Goal: Task Accomplishment & Management: Use online tool/utility

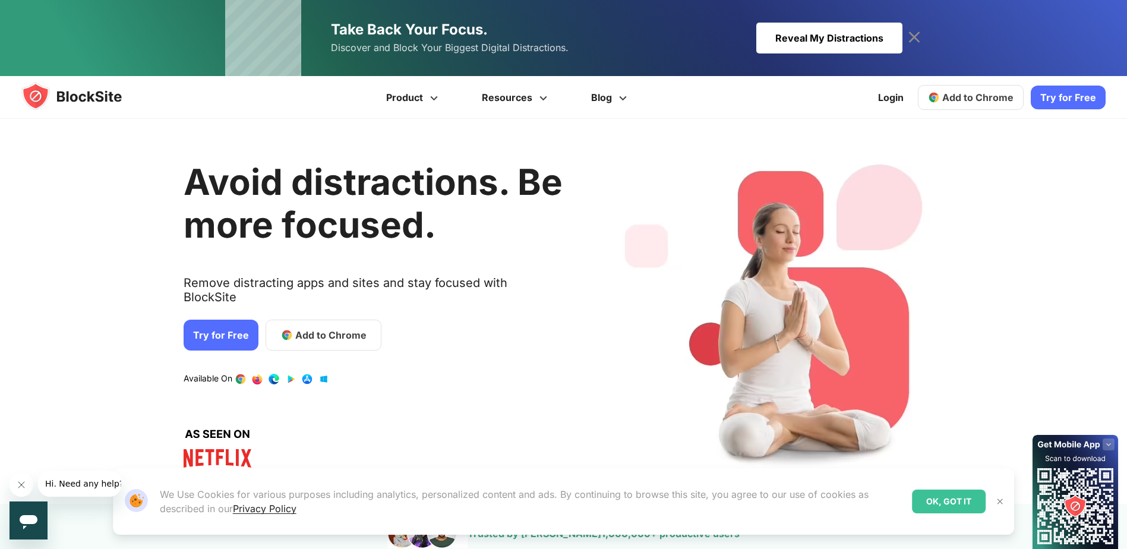
click at [22, 478] on button "Close message from company" at bounding box center [22, 485] width 24 height 24
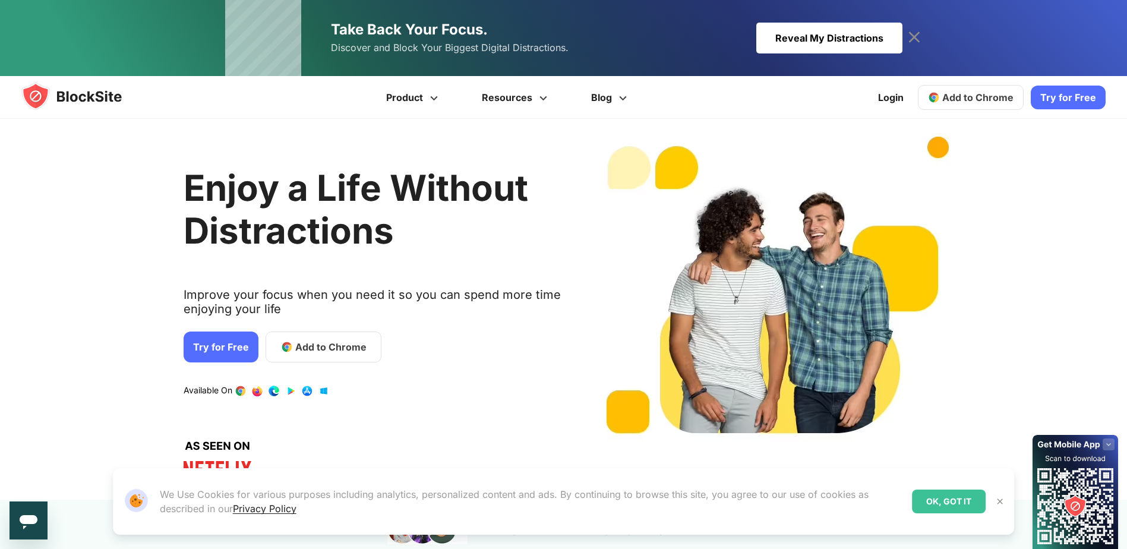
click at [791, 49] on div "Reveal My Distractions" at bounding box center [829, 38] width 146 height 31
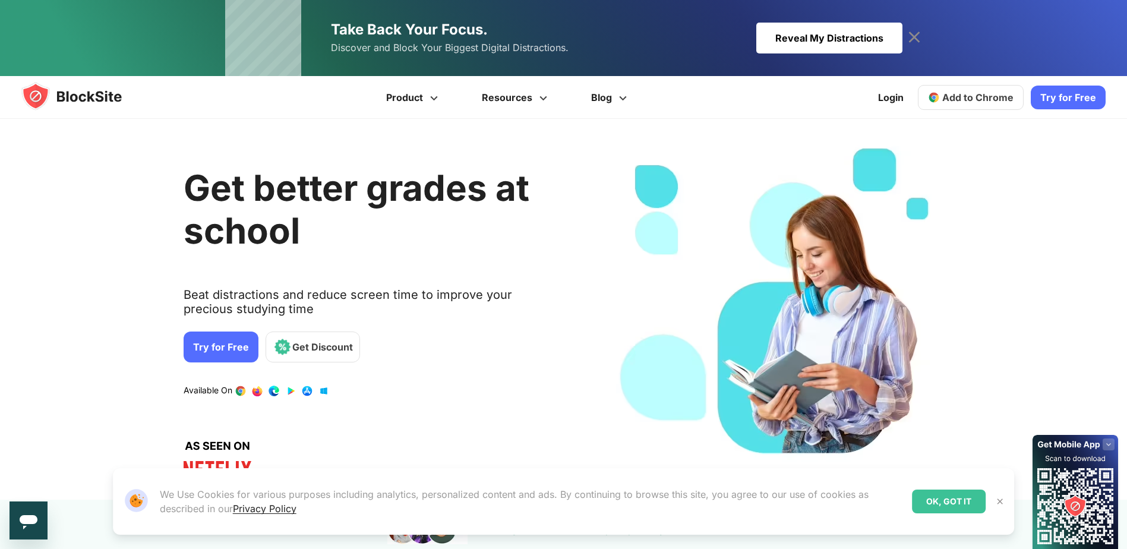
click at [271, 391] on link "3 / 4" at bounding box center [274, 391] width 12 height 12
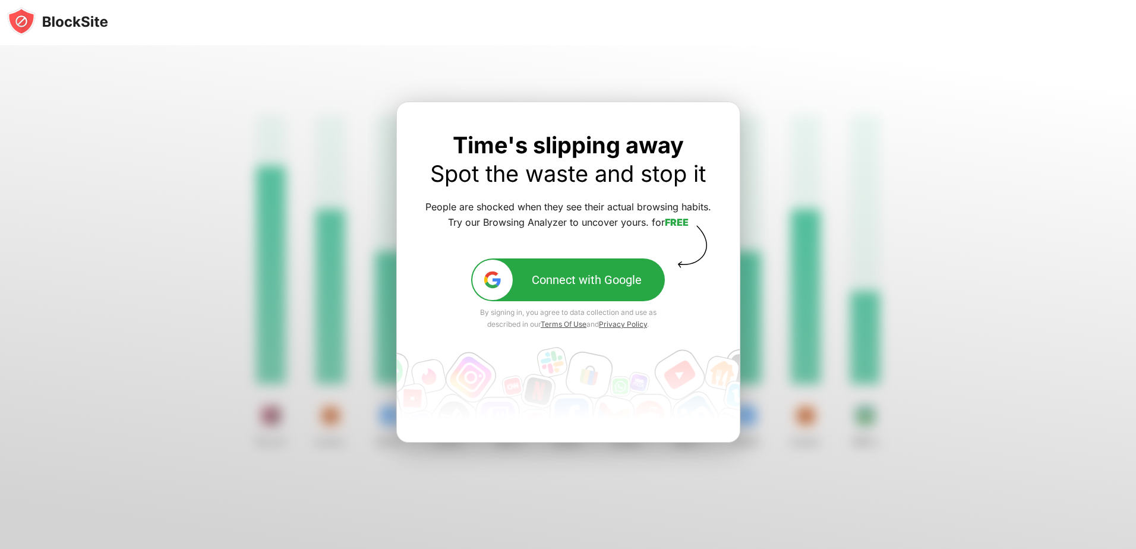
click at [143, 89] on div at bounding box center [568, 297] width 1136 height 504
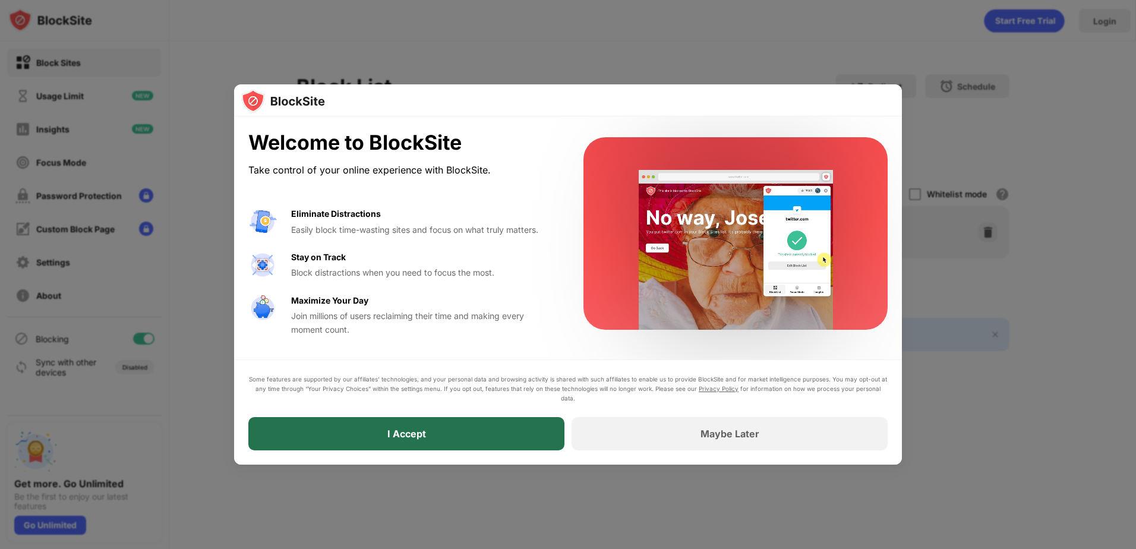
click at [451, 434] on div "I Accept" at bounding box center [406, 433] width 316 height 33
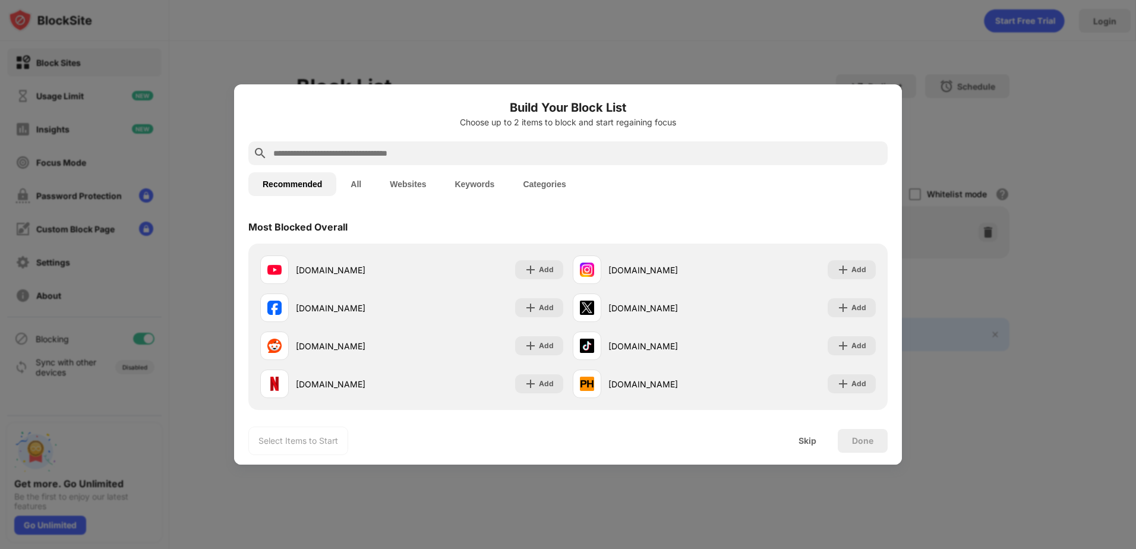
click at [342, 154] on input "text" at bounding box center [577, 153] width 611 height 14
paste input "**********"
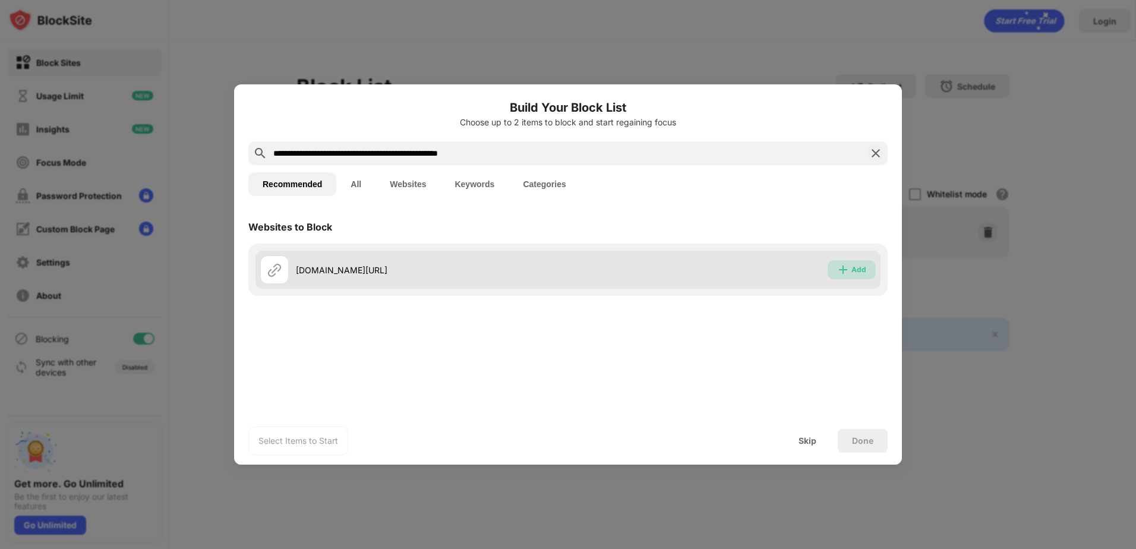
click at [859, 273] on div "Add" at bounding box center [858, 270] width 15 height 12
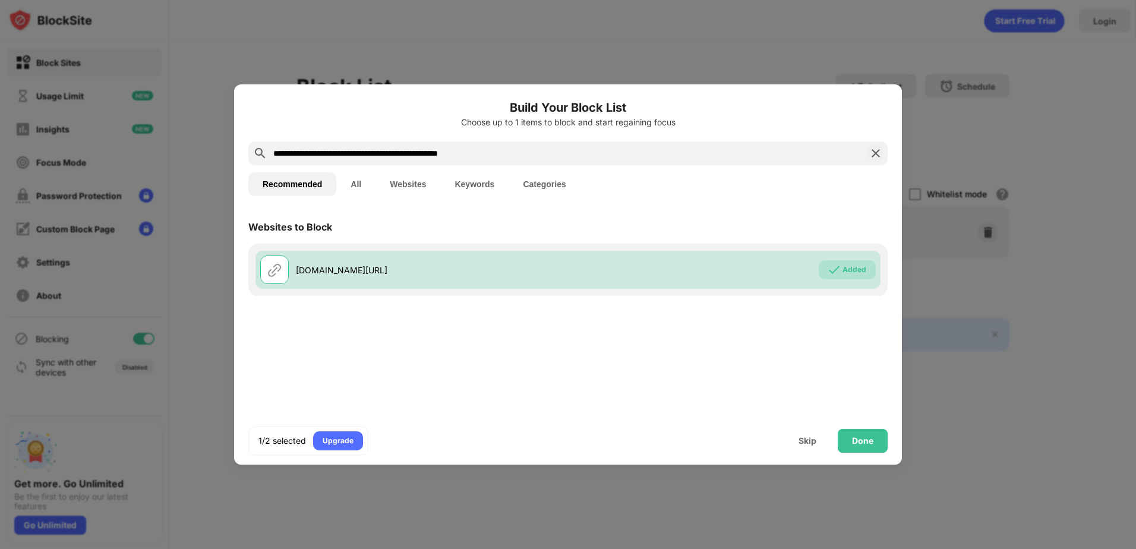
click at [483, 156] on input "**********" at bounding box center [568, 153] width 592 height 14
paste input "text"
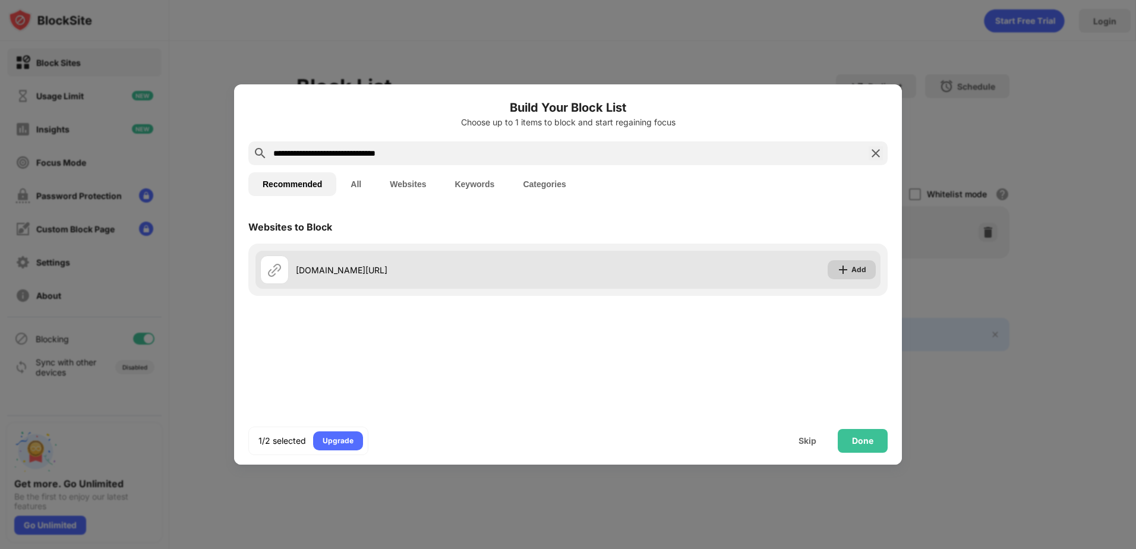
type input "**********"
click at [843, 272] on img at bounding box center [843, 270] width 12 height 12
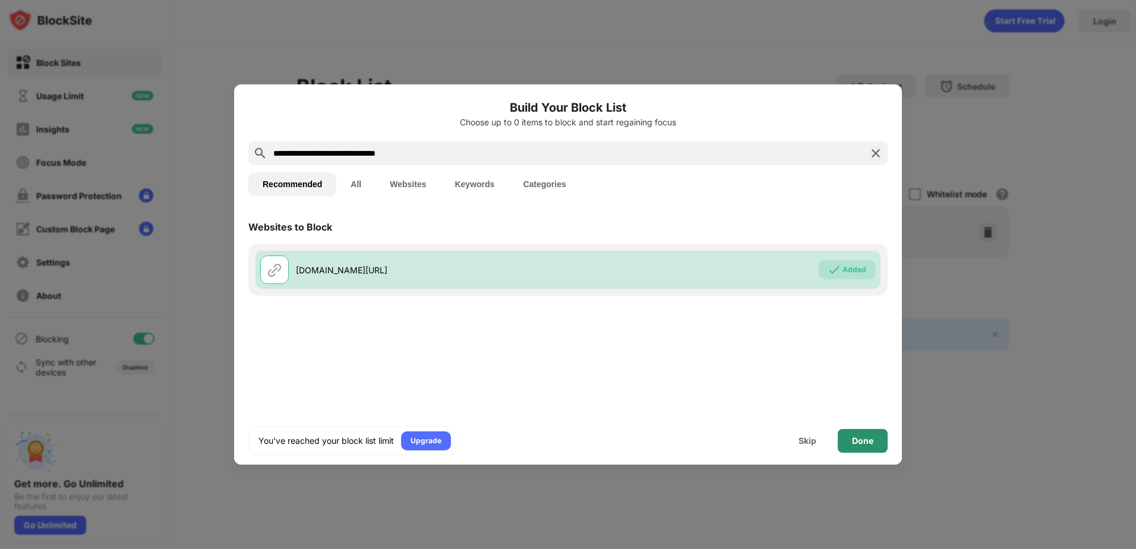
click at [862, 440] on div "Done" at bounding box center [862, 441] width 21 height 10
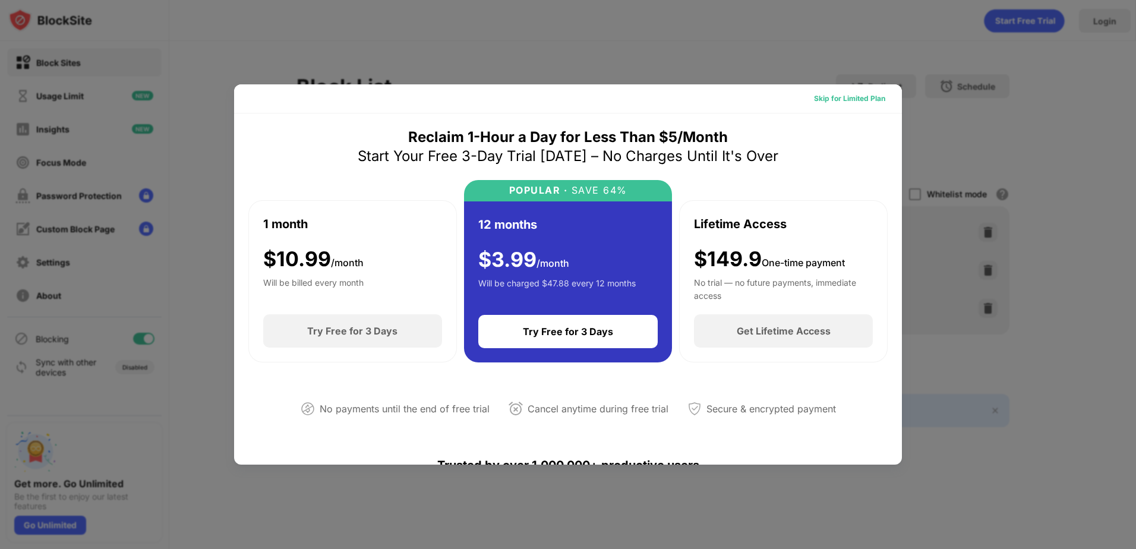
click at [831, 100] on div "Skip for Limited Plan" at bounding box center [849, 99] width 71 height 12
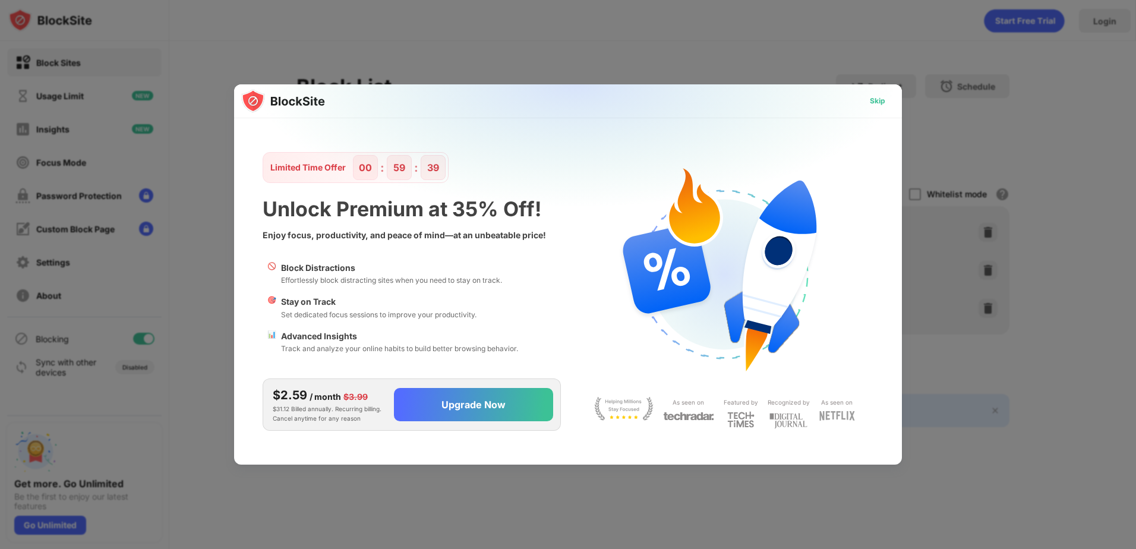
click at [872, 98] on div "Skip" at bounding box center [877, 101] width 15 height 12
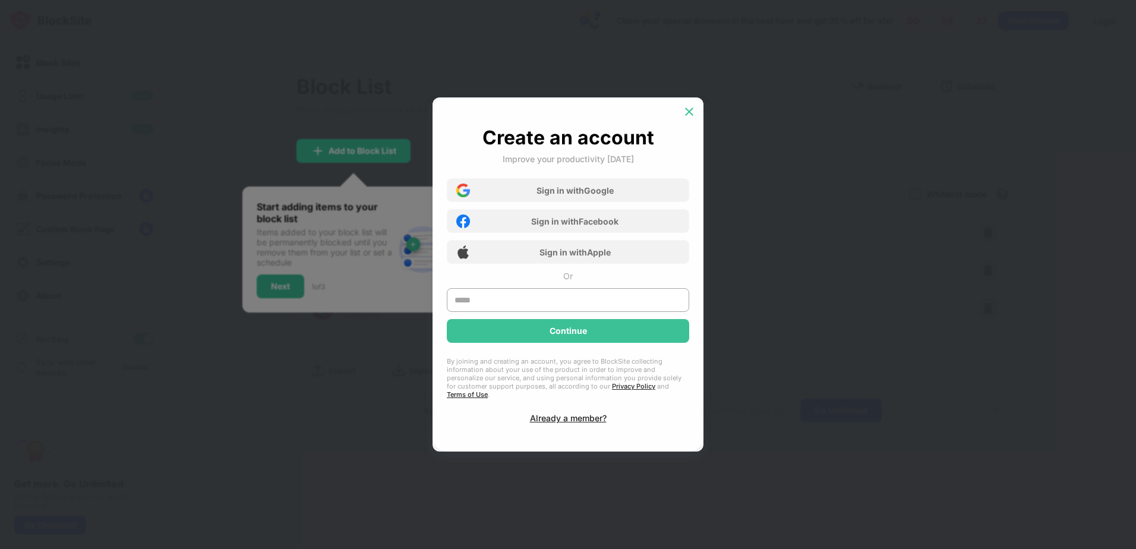
click at [690, 112] on img at bounding box center [689, 112] width 12 height 12
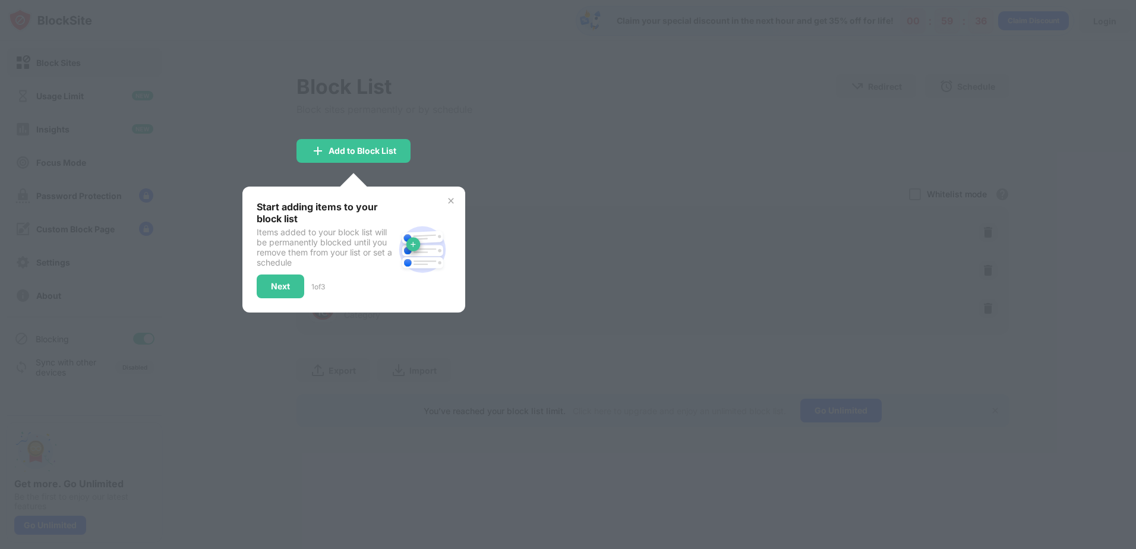
click at [450, 199] on img at bounding box center [451, 201] width 10 height 10
